Goal: Find specific page/section: Find specific page/section

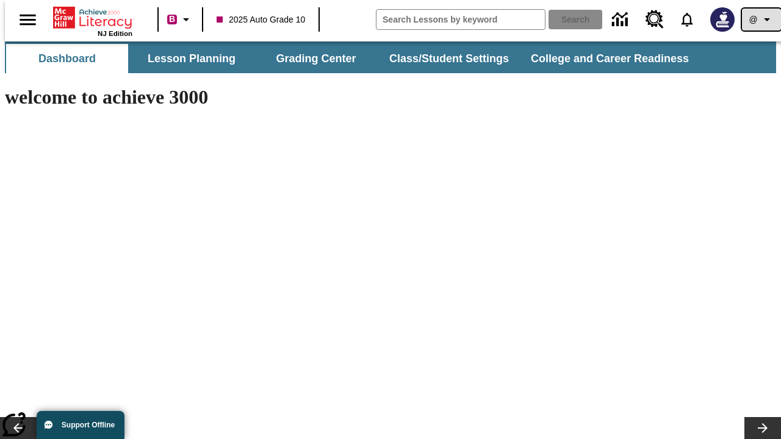
click at [759, 20] on icon "Profile/Settings" at bounding box center [766, 19] width 15 height 15
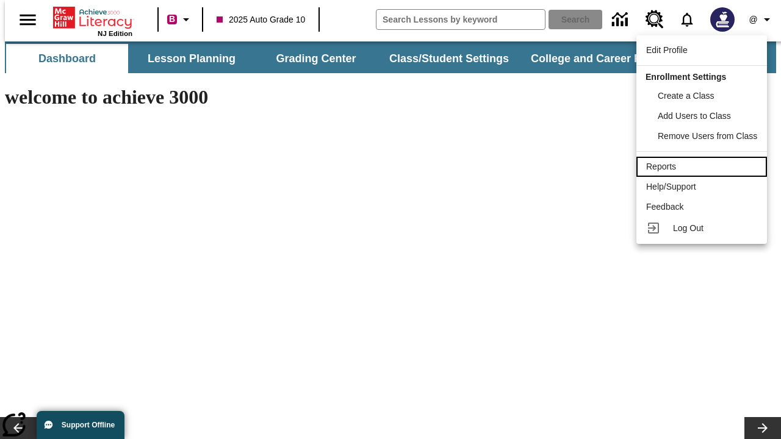
click at [703, 167] on div "Reports" at bounding box center [701, 166] width 111 height 13
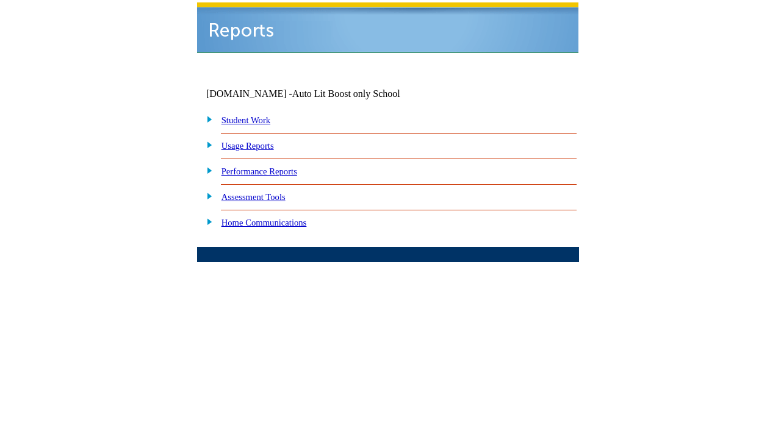
click at [271, 167] on link "Performance Reports" at bounding box center [259, 172] width 76 height 10
